Goal: Task Accomplishment & Management: Use online tool/utility

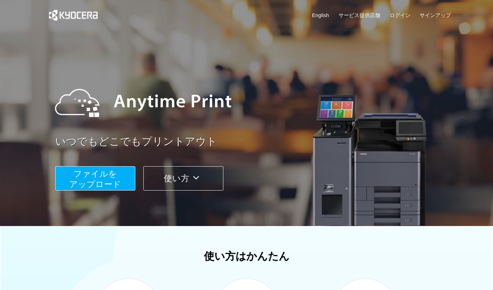
click at [92, 176] on span "ファイルを ​​アップロード" at bounding box center [95, 179] width 52 height 20
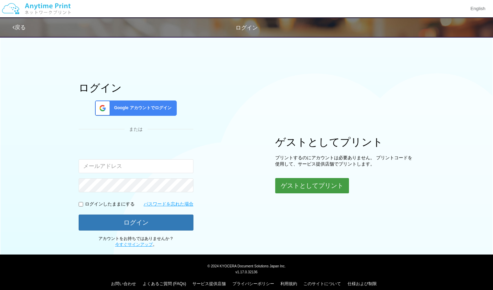
click at [330, 186] on button "ゲストとしてプリント" at bounding box center [312, 185] width 74 height 15
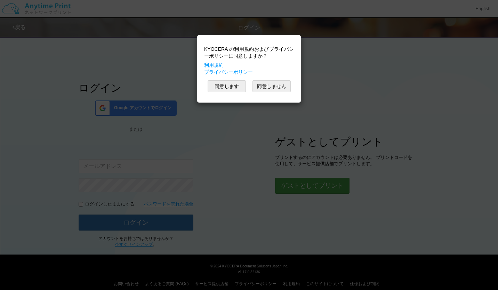
click at [330, 186] on div "KYOCERA の利用規約およびプライバシーポリシーに同意しますか？ 利用規約 プライバシーポリシー 同意します 同意しません" at bounding box center [249, 145] width 498 height 290
click at [229, 86] on button "同意します" at bounding box center [227, 86] width 38 height 12
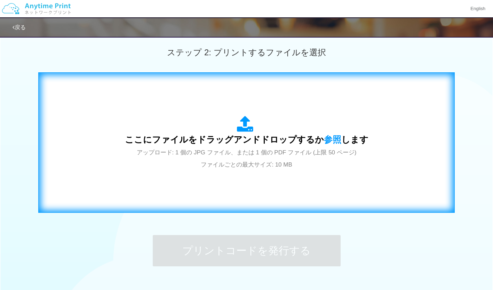
click at [194, 123] on div "ここにファイルをドラッグアンドドロップするか 参照 します アップロード: 1 個の JPG ファイル、または 1 個の PDF ファイル (上限 50 ペー…" at bounding box center [247, 143] width 244 height 54
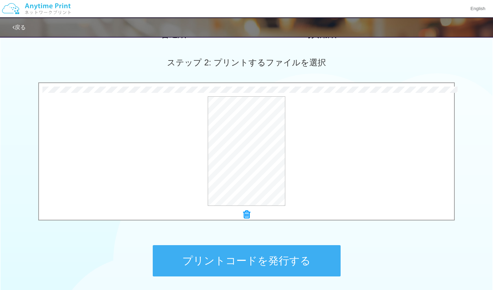
scroll to position [182, 0]
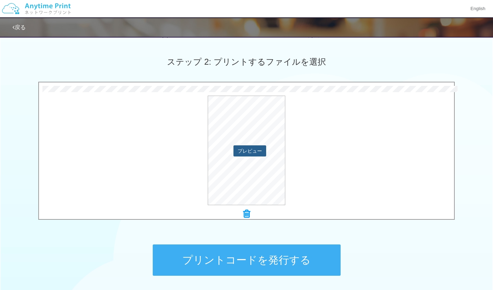
click at [261, 151] on button "プレビュー" at bounding box center [250, 150] width 33 height 11
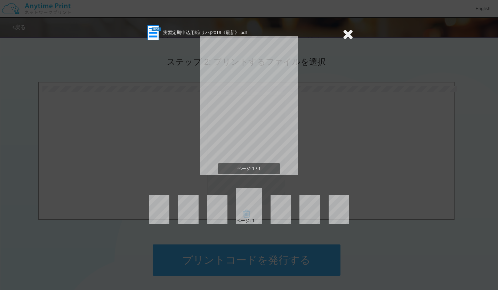
click at [346, 30] on icon at bounding box center [348, 34] width 11 height 14
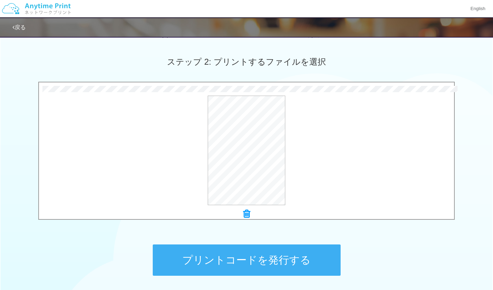
click at [279, 260] on button "プリントコードを発行する" at bounding box center [247, 260] width 188 height 31
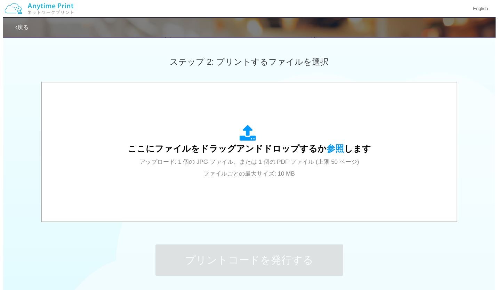
scroll to position [0, 0]
